Goal: Information Seeking & Learning: Learn about a topic

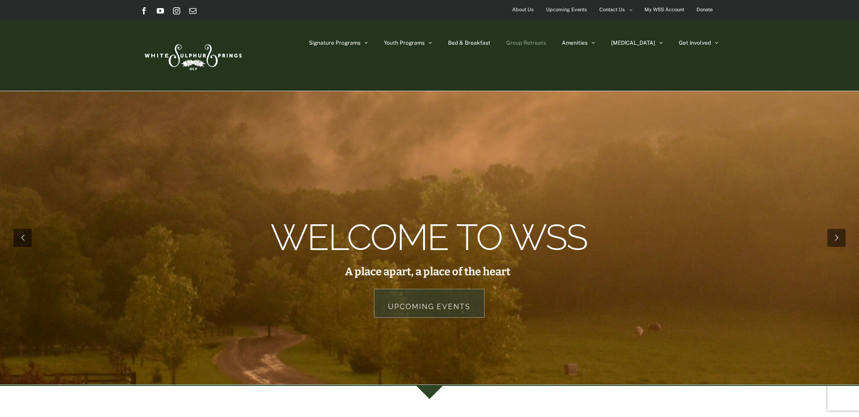
click at [544, 43] on span "Group Retreats" at bounding box center [526, 42] width 40 height 5
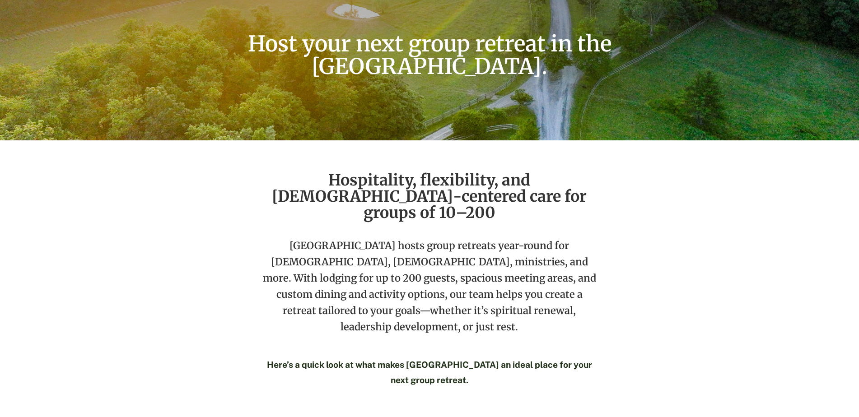
scroll to position [225, 0]
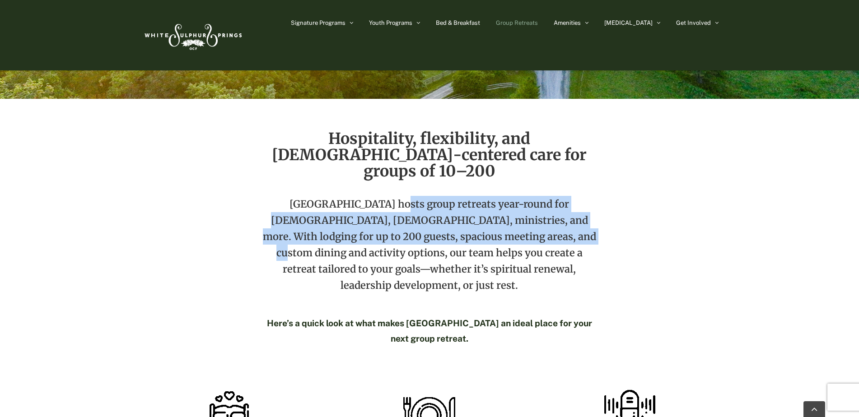
drag, startPoint x: 369, startPoint y: 192, endPoint x: 506, endPoint y: 219, distance: 139.6
click at [506, 219] on p "[GEOGRAPHIC_DATA] hosts group retreats year-round for [DEMOGRAPHIC_DATA], [DEMO…" at bounding box center [430, 251] width 338 height 111
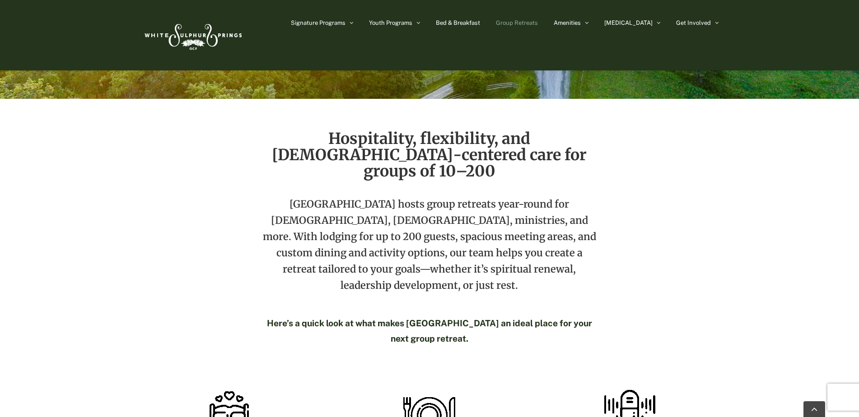
drag, startPoint x: 506, startPoint y: 219, endPoint x: 528, endPoint y: 243, distance: 32.6
click at [528, 243] on p "[GEOGRAPHIC_DATA] hosts group retreats year-round for [DEMOGRAPHIC_DATA], [DEMO…" at bounding box center [430, 251] width 338 height 111
drag, startPoint x: 491, startPoint y: 211, endPoint x: 495, endPoint y: 212, distance: 5.0
click at [495, 212] on p "[GEOGRAPHIC_DATA] hosts group retreats year-round for [DEMOGRAPHIC_DATA], [DEMO…" at bounding box center [430, 251] width 338 height 111
drag, startPoint x: 495, startPoint y: 212, endPoint x: 465, endPoint y: 232, distance: 36.8
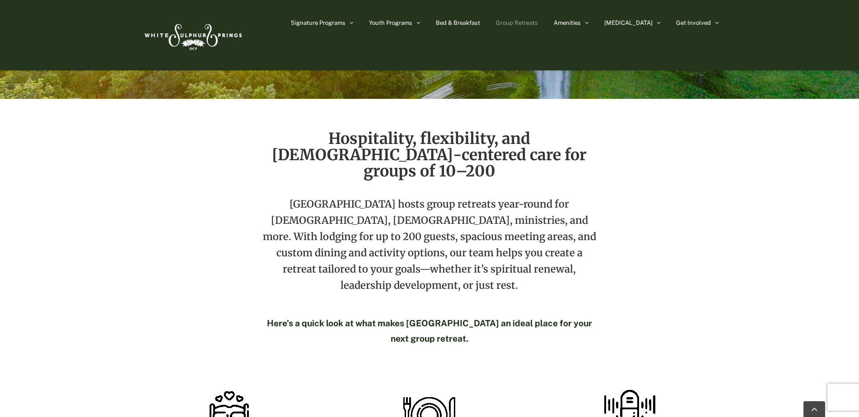
click at [489, 235] on p "[GEOGRAPHIC_DATA] hosts group retreats year-round for [DEMOGRAPHIC_DATA], [DEMO…" at bounding box center [430, 251] width 338 height 111
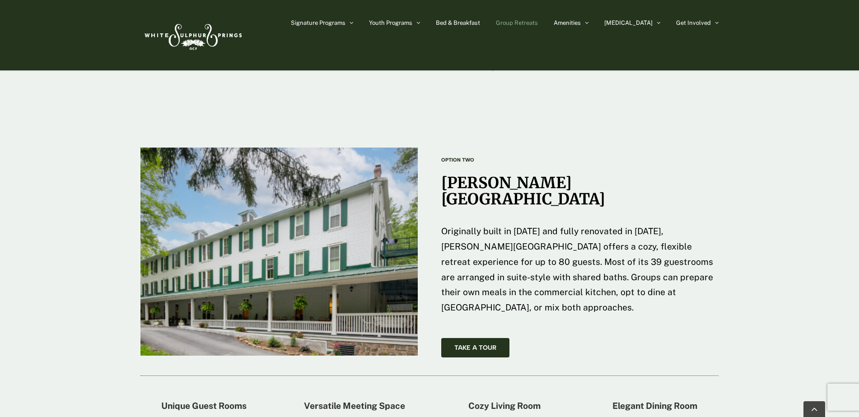
scroll to position [1309, 0]
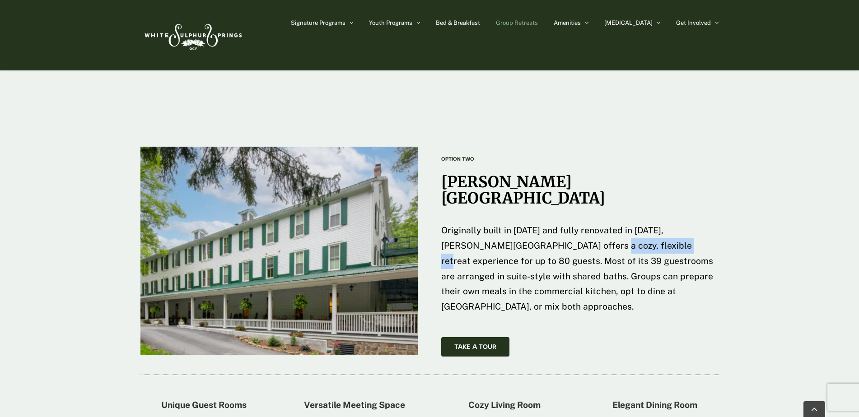
drag, startPoint x: 538, startPoint y: 198, endPoint x: 622, endPoint y: 200, distance: 84.0
click at [622, 225] on span "Originally built in [DATE] and fully renovated in [DATE], [PERSON_NAME][GEOGRAP…" at bounding box center [577, 268] width 272 height 86
drag, startPoint x: 622, startPoint y: 200, endPoint x: 664, endPoint y: 208, distance: 42.8
click at [664, 225] on span "Originally built in [DATE] and fully renovated in [DATE], [PERSON_NAME][GEOGRAP…" at bounding box center [577, 268] width 272 height 86
drag, startPoint x: 514, startPoint y: 211, endPoint x: 673, endPoint y: 214, distance: 159.0
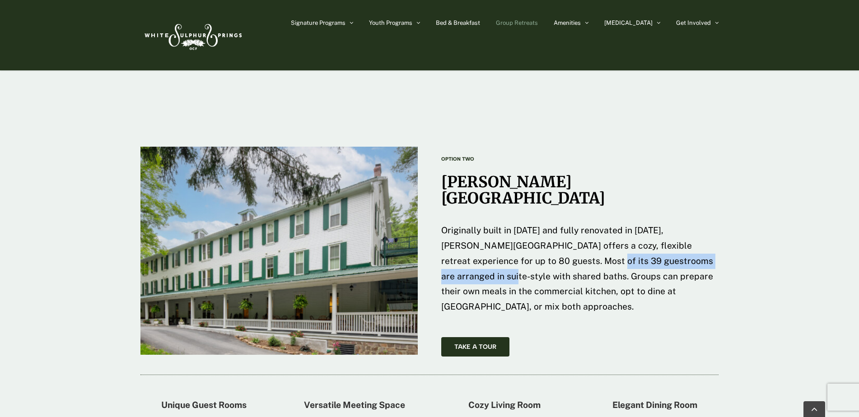
click at [673, 225] on span "Originally built in [DATE] and fully renovated in [DATE], [PERSON_NAME][GEOGRAP…" at bounding box center [577, 268] width 272 height 86
drag, startPoint x: 673, startPoint y: 214, endPoint x: 691, endPoint y: 223, distance: 20.0
click at [691, 225] on span "Originally built in [DATE] and fully renovated in [DATE], [PERSON_NAME][GEOGRAP…" at bounding box center [577, 268] width 272 height 86
drag, startPoint x: 691, startPoint y: 223, endPoint x: 701, endPoint y: 226, distance: 11.3
click at [701, 226] on span "Originally built in [DATE] and fully renovated in [DATE], [PERSON_NAME][GEOGRAP…" at bounding box center [577, 268] width 272 height 86
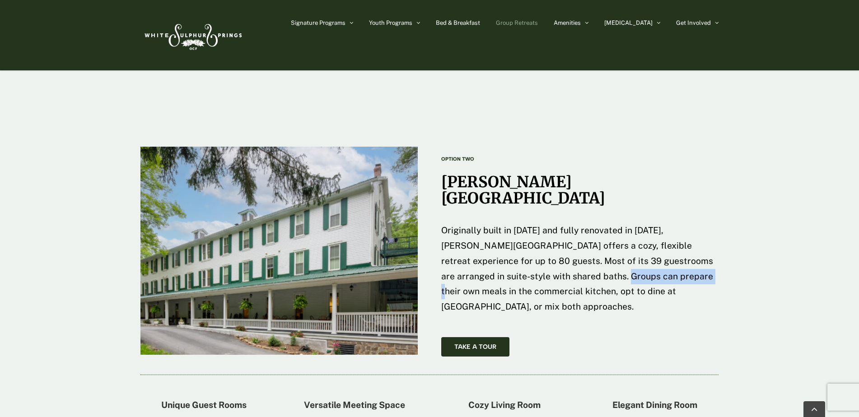
drag, startPoint x: 527, startPoint y: 231, endPoint x: 612, endPoint y: 230, distance: 84.5
click at [612, 230] on span "Originally built in [DATE] and fully renovated in [DATE], [PERSON_NAME][GEOGRAP…" at bounding box center [577, 268] width 272 height 86
drag, startPoint x: 612, startPoint y: 230, endPoint x: 579, endPoint y: 243, distance: 35.1
click at [579, 243] on span "Originally built in [DATE] and fully renovated in [DATE], [PERSON_NAME][GEOGRAP…" at bounding box center [577, 268] width 272 height 86
click at [664, 225] on span "Originally built in [DATE] and fully renovated in [DATE], [PERSON_NAME][GEOGRAP…" at bounding box center [577, 268] width 272 height 86
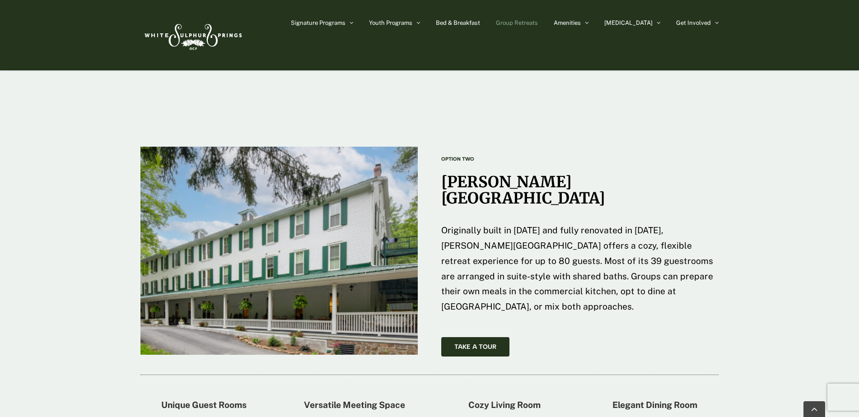
drag, startPoint x: 664, startPoint y: 225, endPoint x: 614, endPoint y: 234, distance: 51.4
click at [614, 234] on p "Originally built in [DATE] and fully renovated in [DATE], [PERSON_NAME][GEOGRAP…" at bounding box center [580, 269] width 278 height 92
drag, startPoint x: 527, startPoint y: 236, endPoint x: 602, endPoint y: 243, distance: 75.7
click at [602, 243] on p "Originally built in [DATE] and fully renovated in [DATE], [PERSON_NAME][GEOGRAP…" at bounding box center [580, 269] width 278 height 92
drag, startPoint x: 602, startPoint y: 243, endPoint x: 622, endPoint y: 245, distance: 20.5
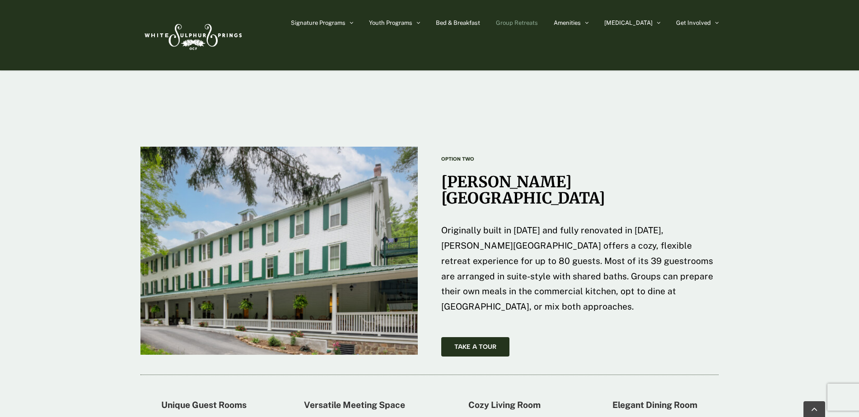
click at [622, 245] on span "Originally built in [DATE] and fully renovated in [DATE], [PERSON_NAME][GEOGRAP…" at bounding box center [577, 268] width 272 height 86
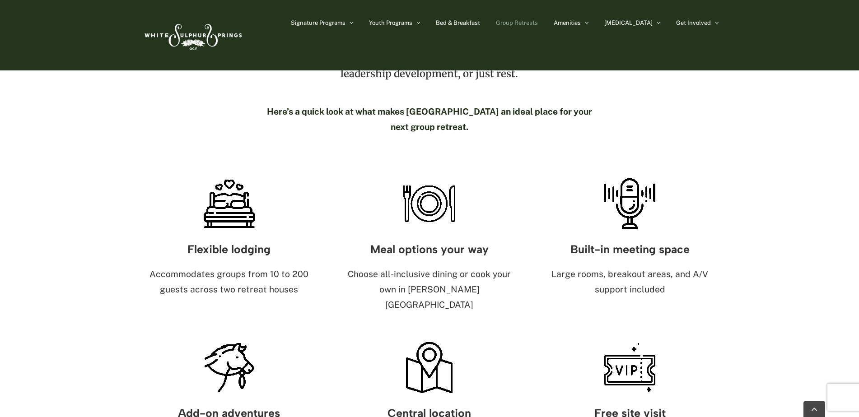
scroll to position [59, 0]
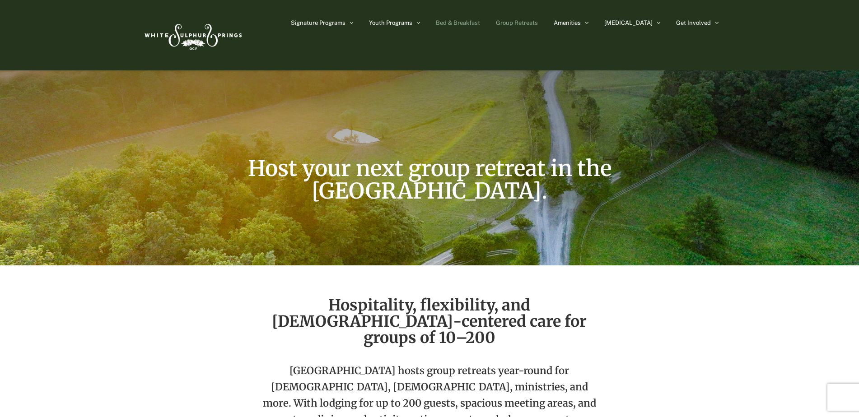
click at [480, 25] on span "Bed & Breakfast" at bounding box center [458, 23] width 44 height 6
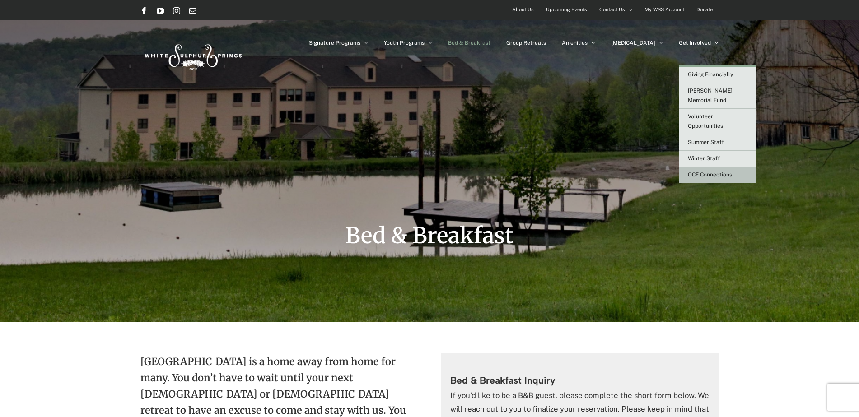
click at [710, 172] on span "OCF Connections" at bounding box center [710, 175] width 44 height 6
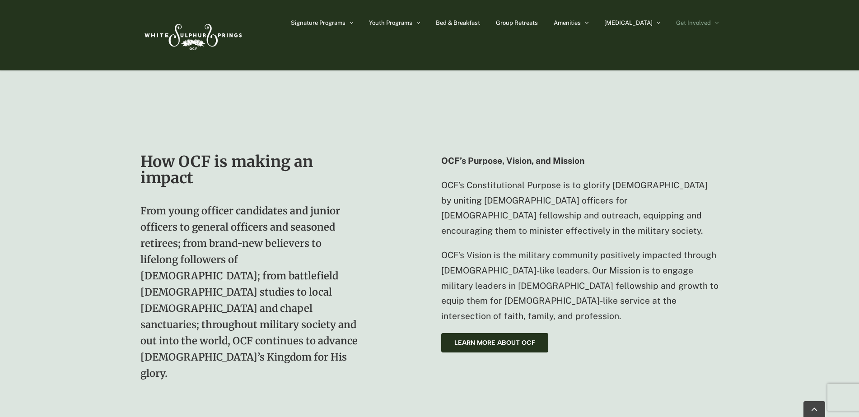
scroll to position [678, 0]
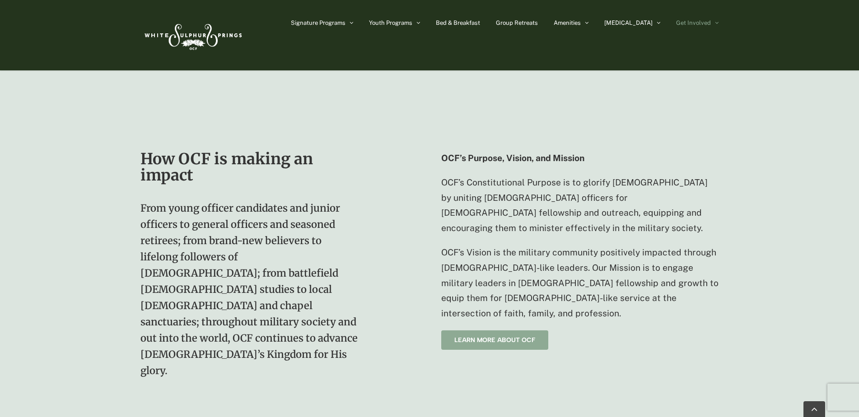
click at [498, 336] on span "Learn more about OCF" at bounding box center [494, 340] width 81 height 8
